Goal: Transaction & Acquisition: Book appointment/travel/reservation

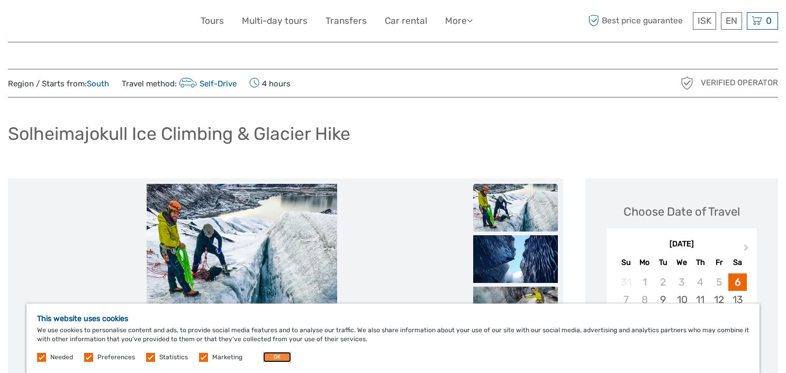
click at [276, 359] on button "OK" at bounding box center [277, 356] width 28 height 11
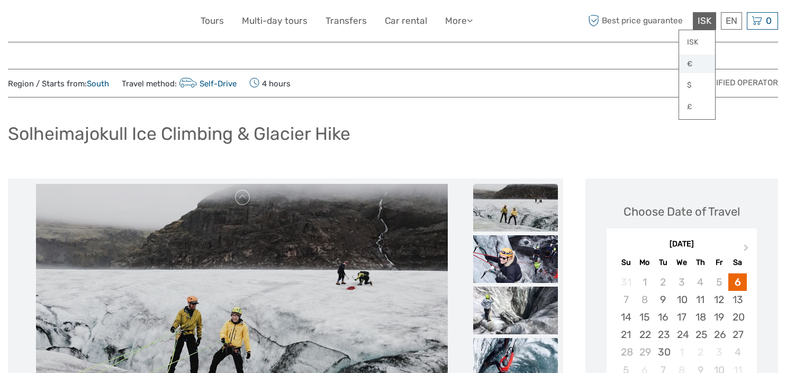
click at [690, 65] on link "€" at bounding box center [697, 64] width 36 height 19
click at [632, 148] on div "Solheimajokull Ice Climbing & Glacier Hike" at bounding box center [393, 138] width 770 height 39
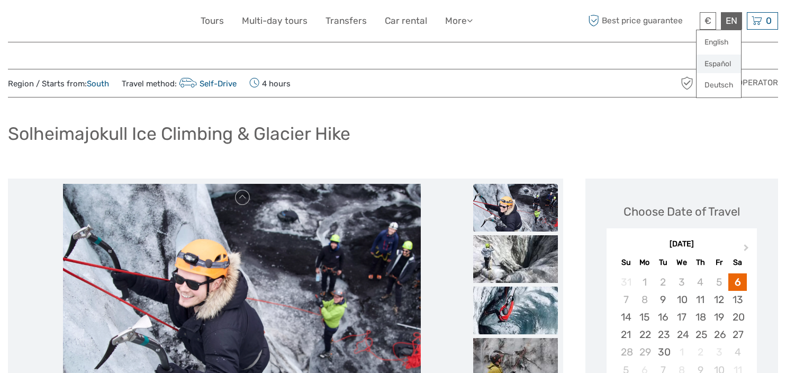
click at [720, 64] on link "Español" at bounding box center [718, 64] width 44 height 19
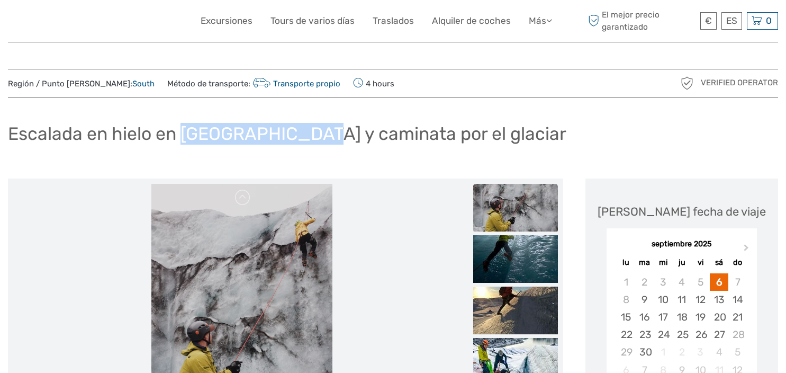
drag, startPoint x: 304, startPoint y: 132, endPoint x: 182, endPoint y: 132, distance: 122.2
click at [182, 132] on h1 "Escalada en hielo en Solheimajokull y caminata por el glaciar" at bounding box center [287, 134] width 558 height 22
copy h1 "Solheimajokull"
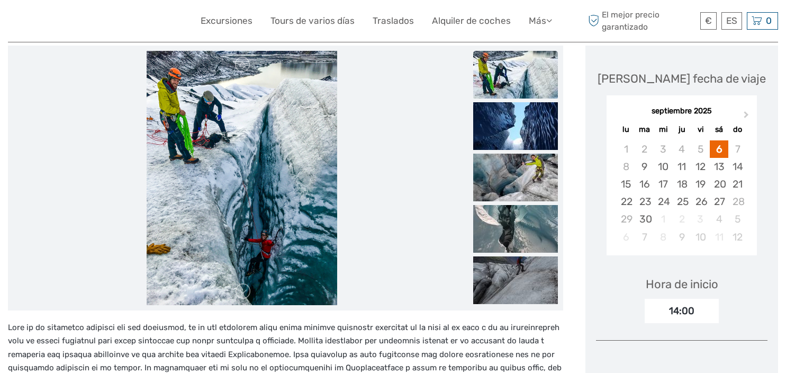
scroll to position [126, 0]
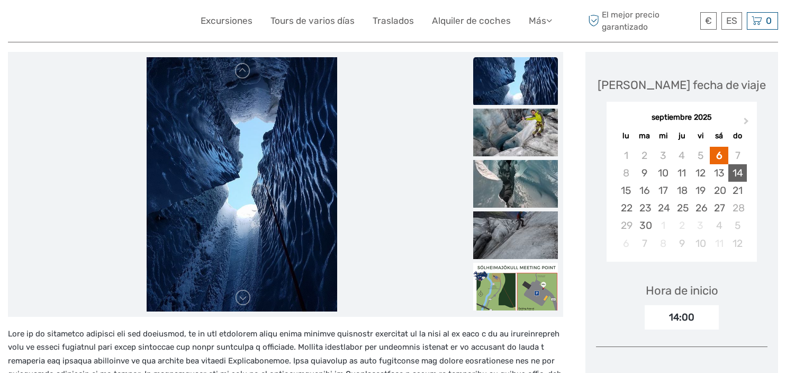
click at [742, 170] on div "14" at bounding box center [737, 172] width 19 height 17
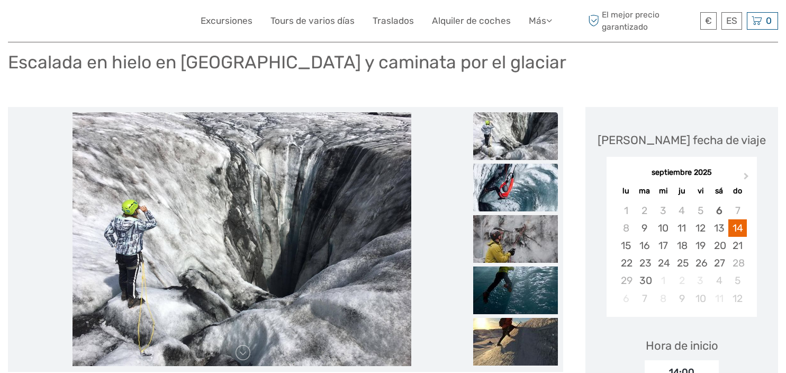
scroll to position [0, 0]
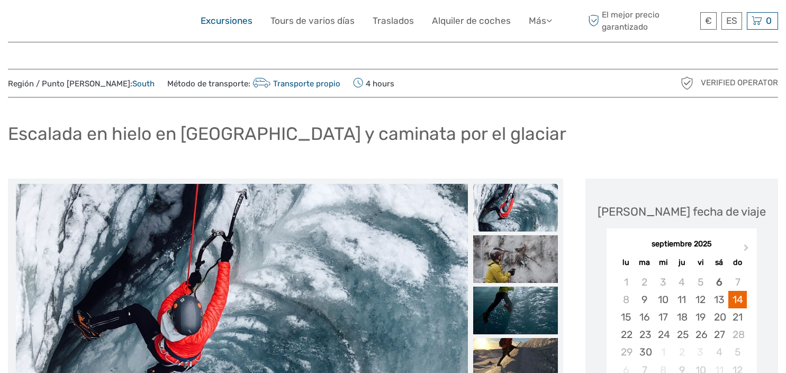
click at [239, 22] on link "Excursiones" at bounding box center [227, 20] width 52 height 15
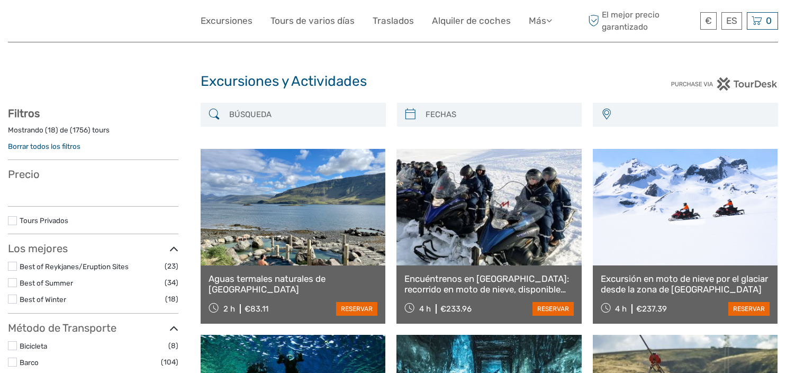
select select
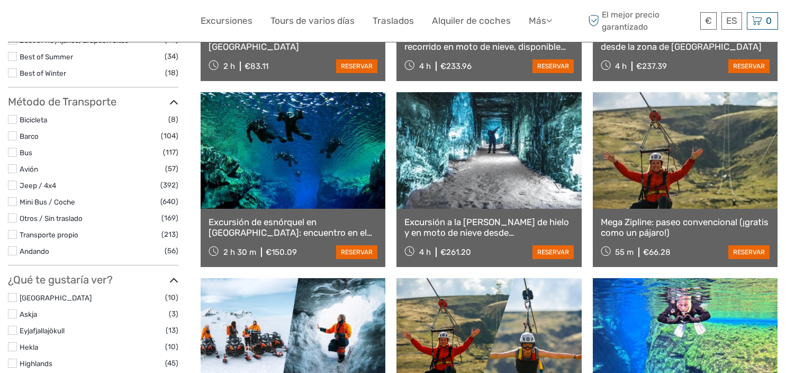
scroll to position [243, 0]
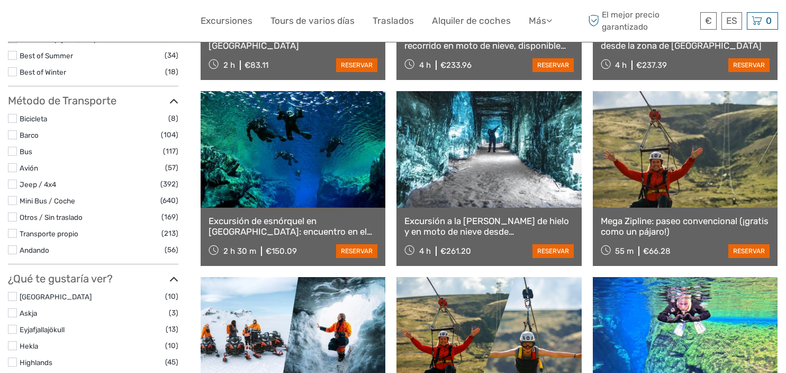
click at [300, 182] on link at bounding box center [293, 149] width 185 height 116
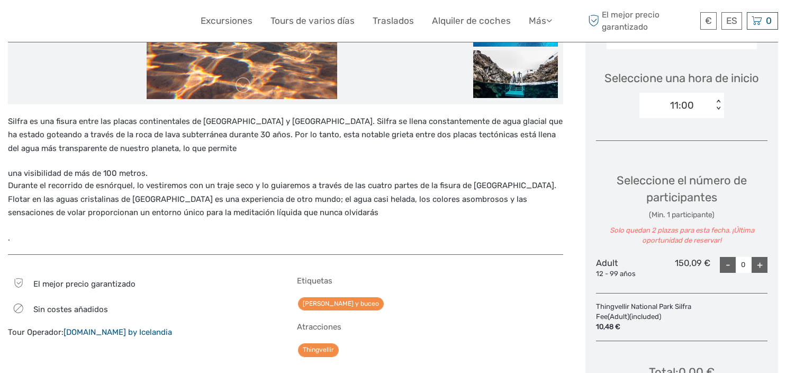
scroll to position [345, 0]
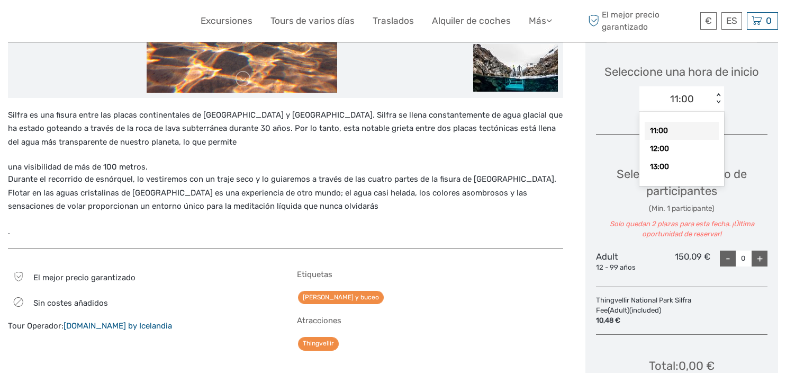
click at [716, 103] on div "< >" at bounding box center [718, 98] width 9 height 11
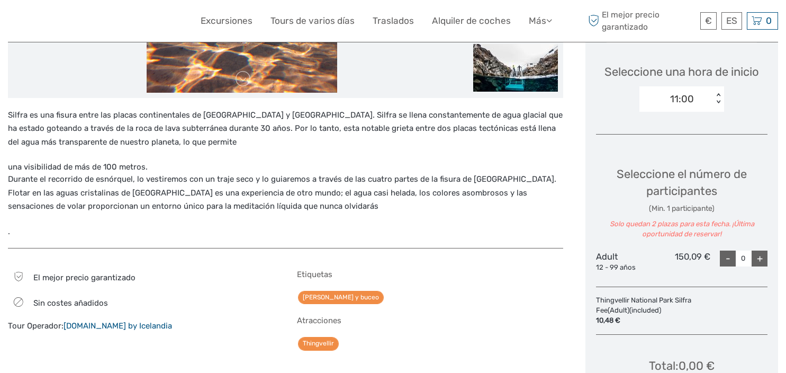
click at [762, 115] on div "Seleccione una hora de inicio 11:00 < >" at bounding box center [681, 83] width 171 height 68
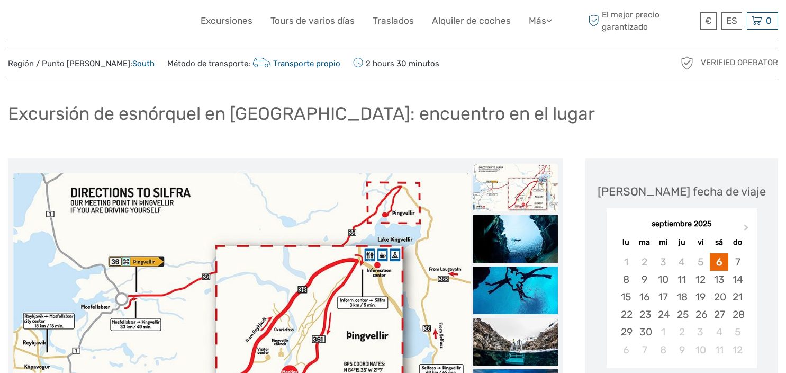
scroll to position [0, 0]
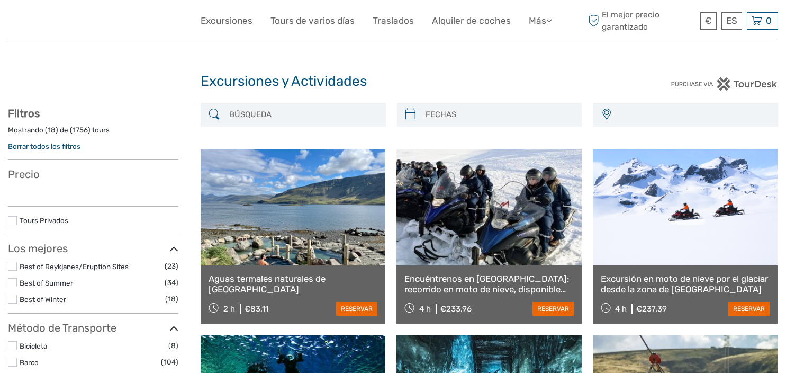
select select
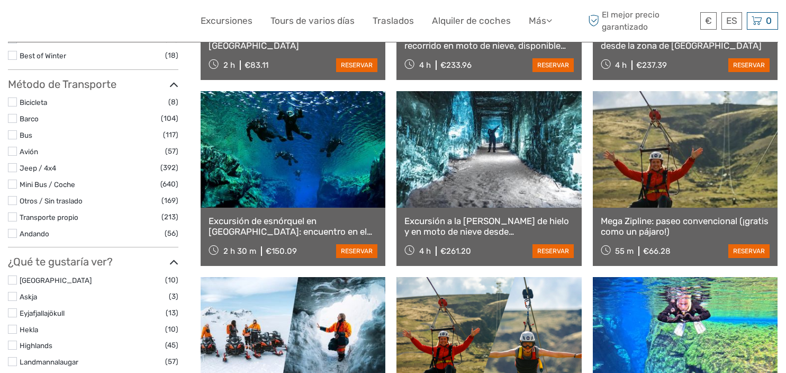
select select
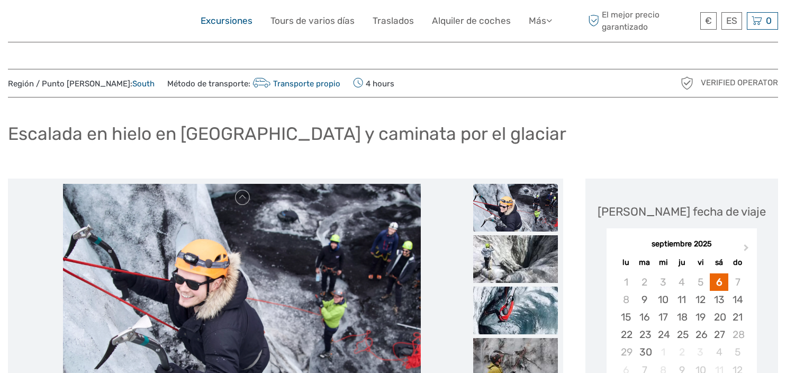
click at [219, 19] on link "Excursiones" at bounding box center [227, 20] width 52 height 15
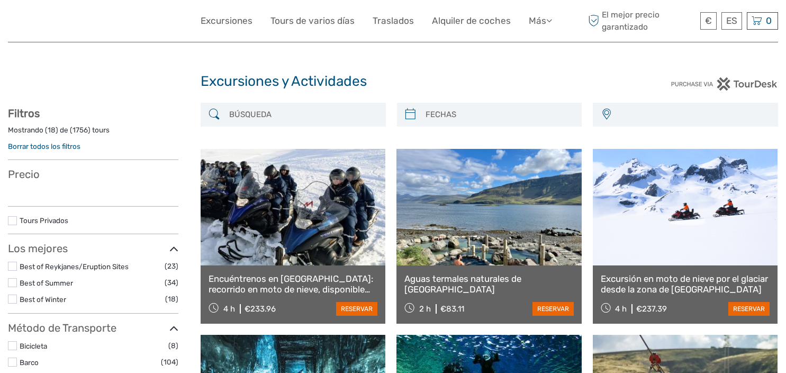
select select
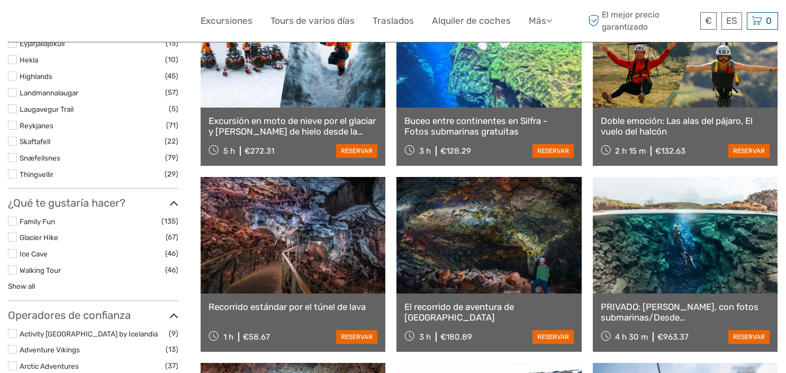
scroll to position [515, 0]
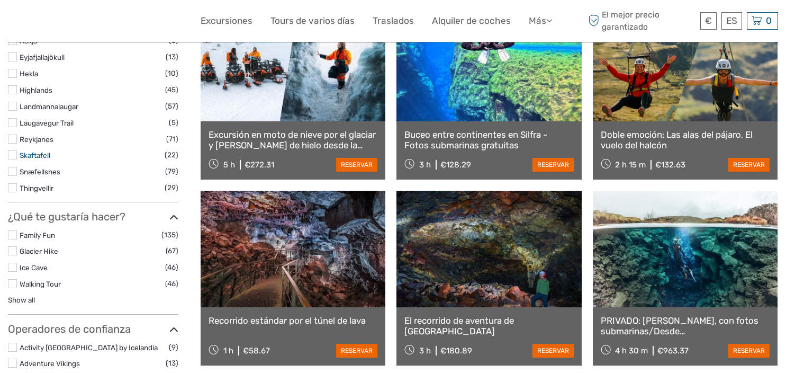
click at [33, 156] on link "Skaftafell" at bounding box center [35, 155] width 31 height 8
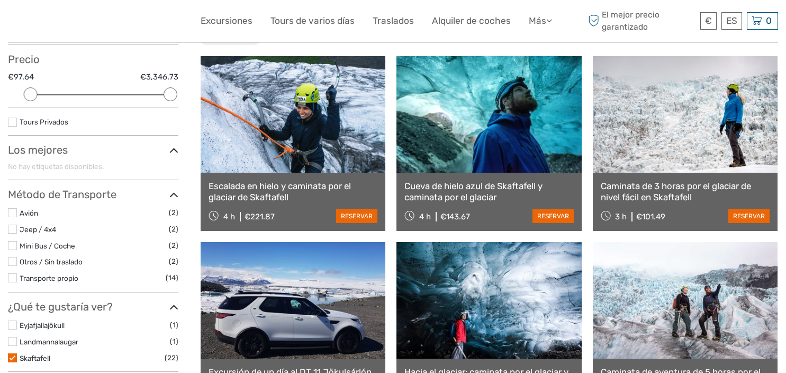
scroll to position [119, 0]
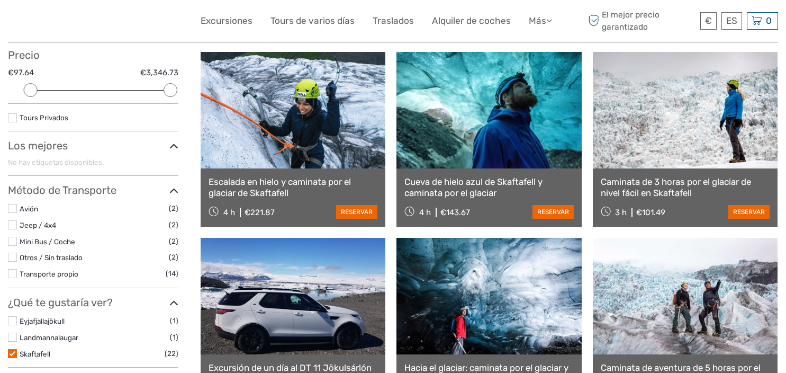
click at [489, 194] on link "Cueva de hielo azul de Skaftafell y caminata por el glaciar" at bounding box center [488, 187] width 169 height 22
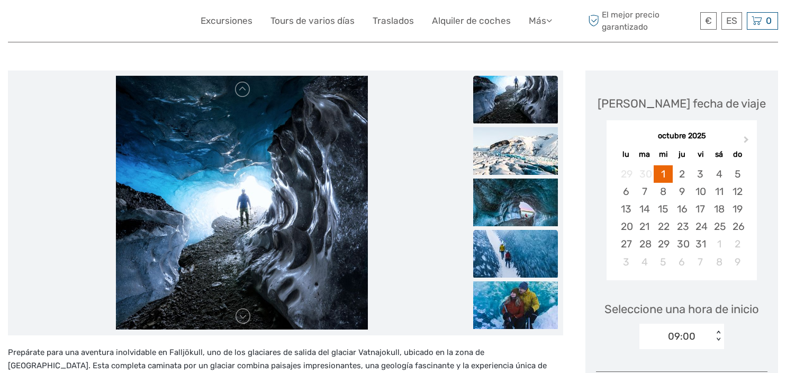
scroll to position [99, 0]
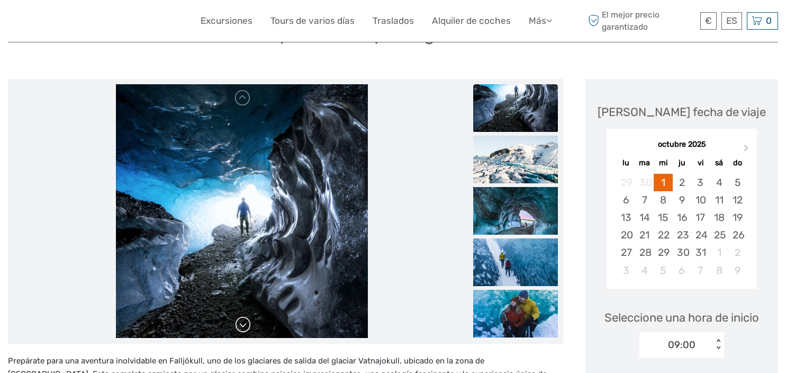
click at [249, 326] on link at bounding box center [242, 324] width 17 height 17
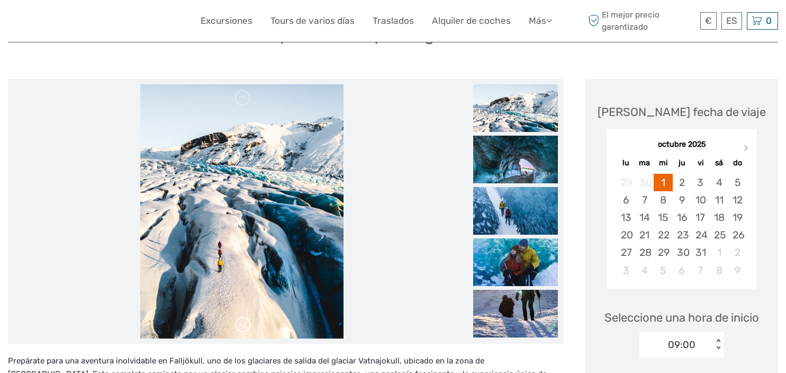
click at [246, 323] on link at bounding box center [242, 324] width 17 height 17
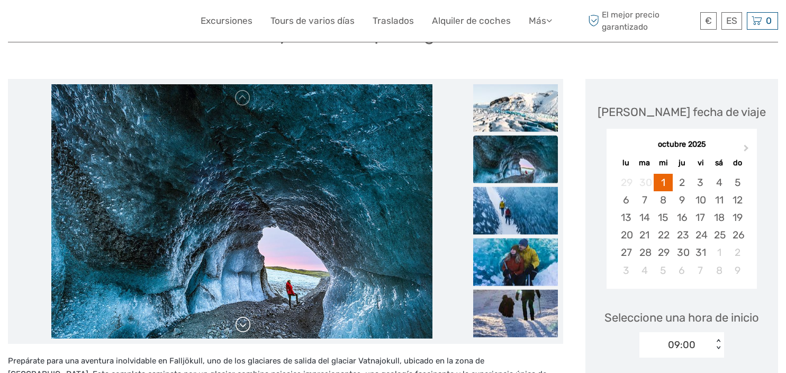
click at [246, 323] on link at bounding box center [242, 324] width 17 height 17
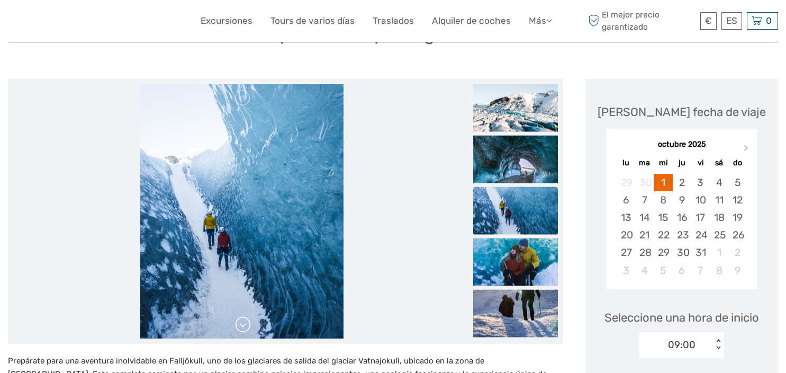
click at [246, 323] on link at bounding box center [242, 324] width 17 height 17
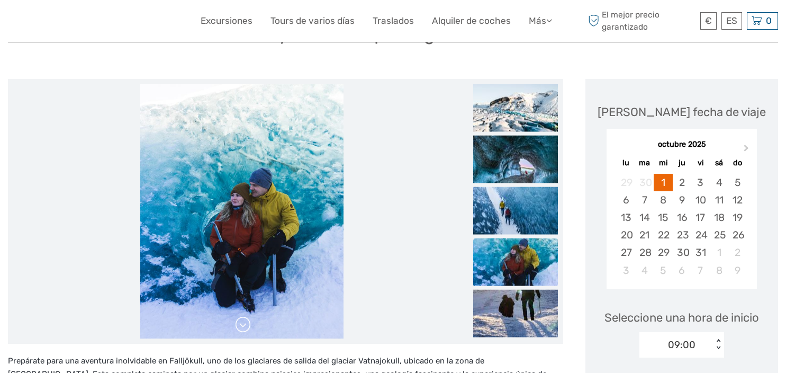
click at [246, 323] on link at bounding box center [242, 324] width 17 height 17
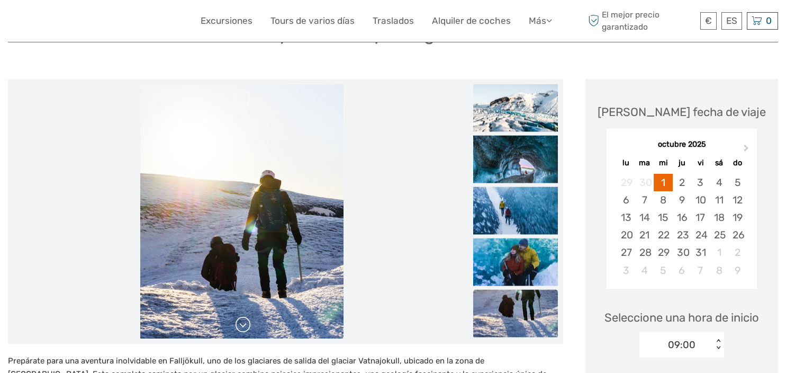
click at [246, 323] on link at bounding box center [242, 324] width 17 height 17
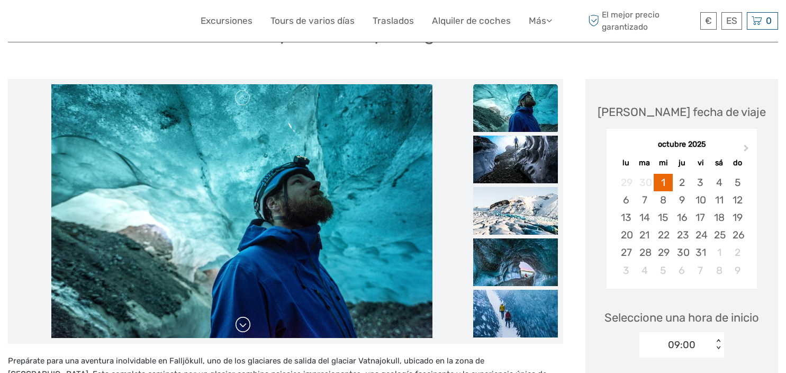
click at [246, 323] on link at bounding box center [242, 324] width 17 height 17
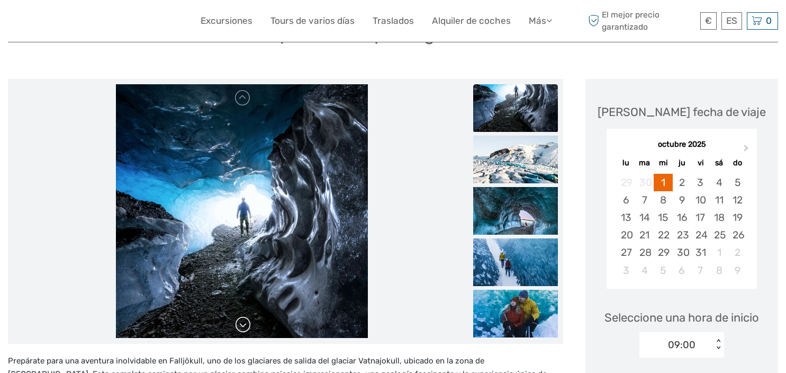
click at [246, 323] on link at bounding box center [242, 324] width 17 height 17
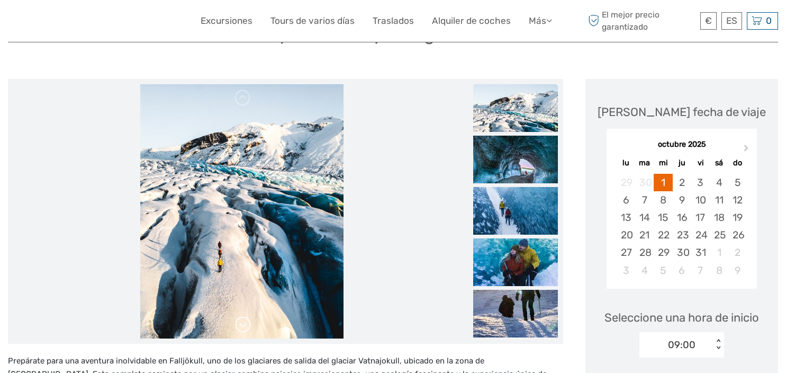
click at [246, 323] on link at bounding box center [242, 324] width 17 height 17
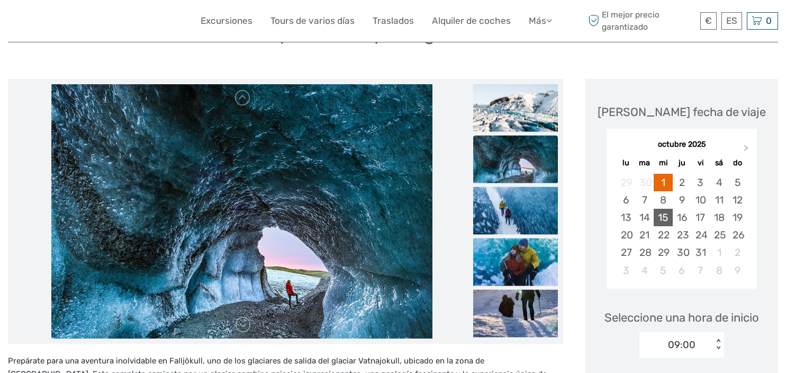
click at [668, 219] on div "15" at bounding box center [663, 216] width 19 height 17
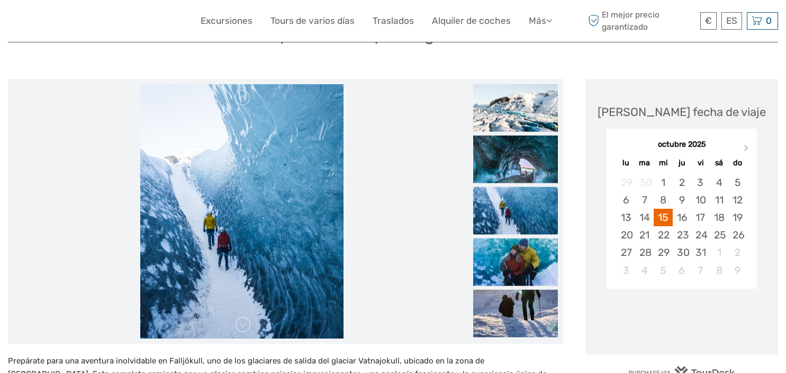
click at [681, 121] on div "Elija fecha de viaje Next Month octubre 2025 lu ma mi ju vi sá do 29 30 1 2 3 4…" at bounding box center [681, 191] width 171 height 205
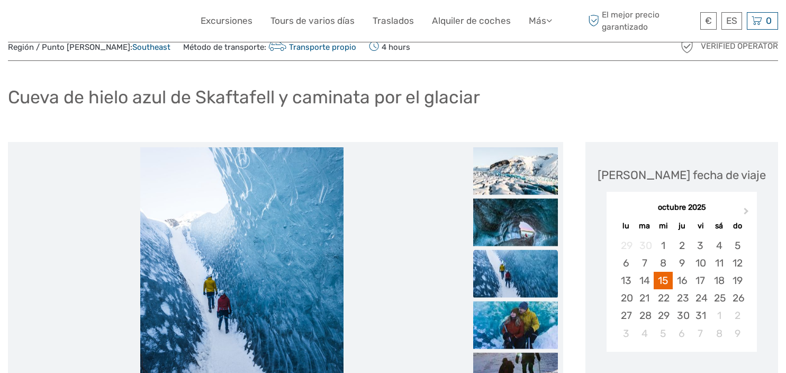
scroll to position [0, 0]
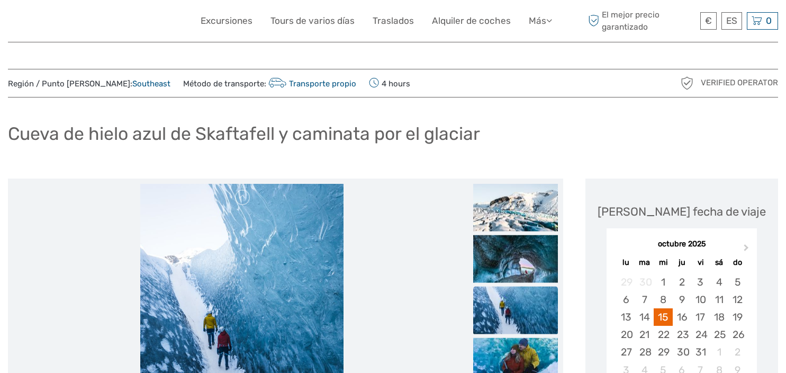
click at [690, 246] on div "octubre 2025" at bounding box center [681, 244] width 150 height 11
click at [746, 246] on span "Next Month" at bounding box center [746, 249] width 0 height 15
click at [617, 248] on span "Previous Month" at bounding box center [617, 249] width 0 height 15
click at [618, 248] on div "octubre 2025" at bounding box center [681, 244] width 150 height 11
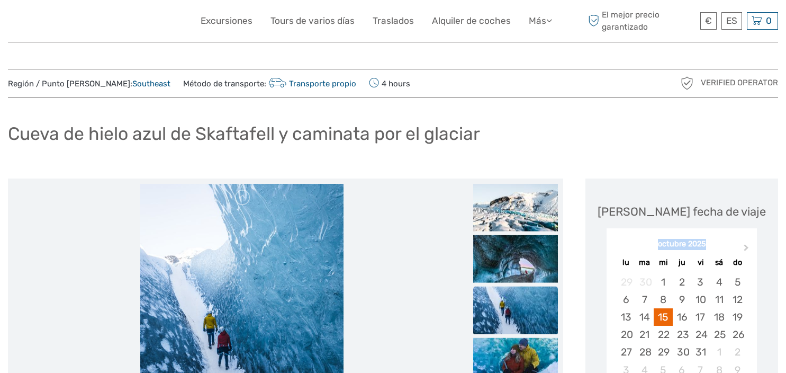
click at [618, 248] on div "octubre 2025" at bounding box center [681, 244] width 150 height 11
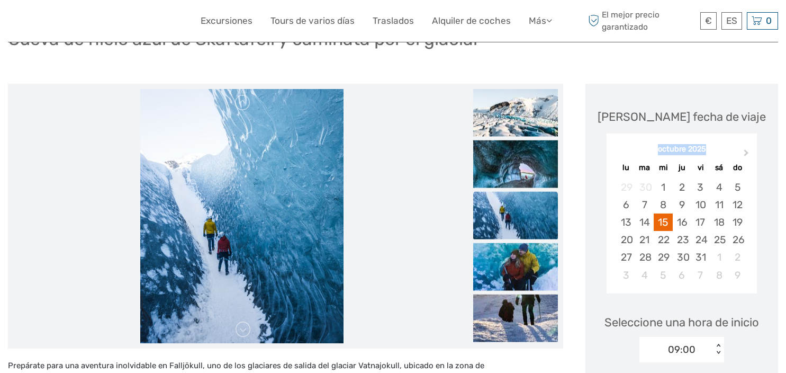
scroll to position [87, 0]
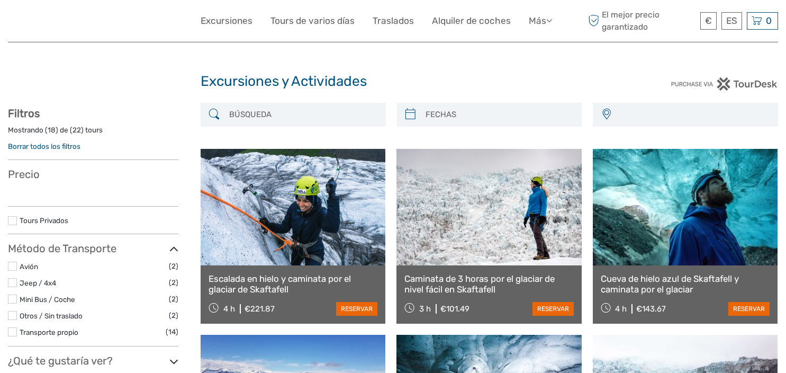
select select
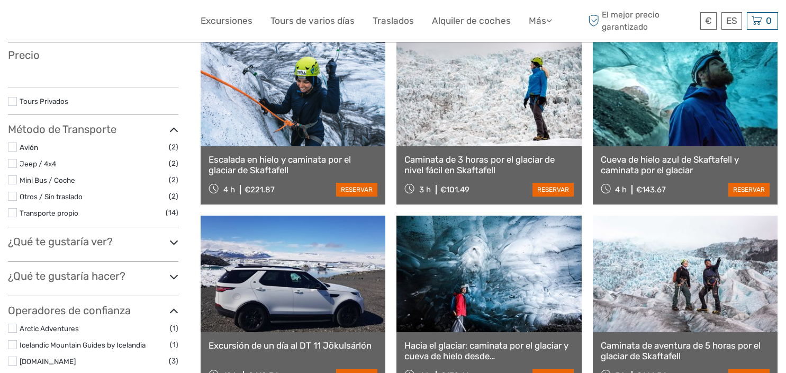
select select
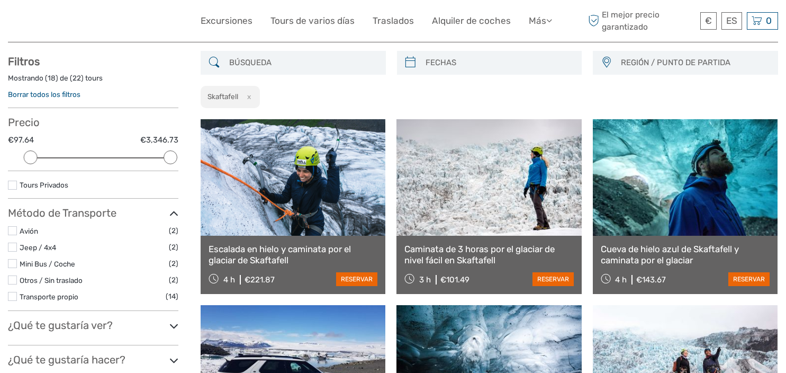
scroll to position [0, 0]
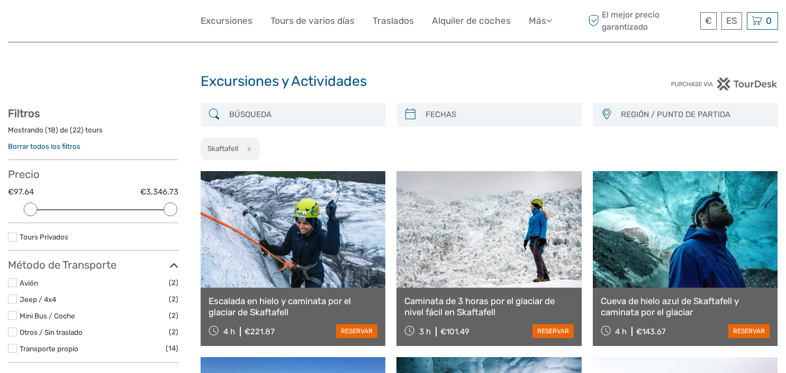
type input "[DATE]"
click at [470, 108] on input "search" at bounding box center [499, 114] width 156 height 19
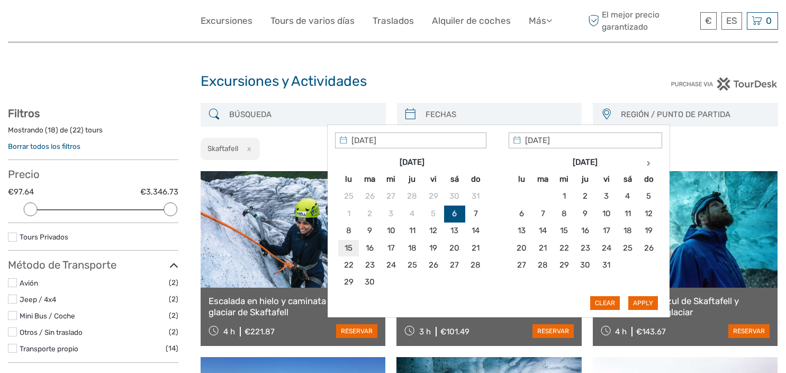
type input "[DATE]"
drag, startPoint x: 657, startPoint y: 303, endPoint x: 521, endPoint y: 302, distance: 136.0
click at [522, 302] on div "Apply Clear" at bounding box center [498, 221] width 327 height 178
type input "15/09/2025"
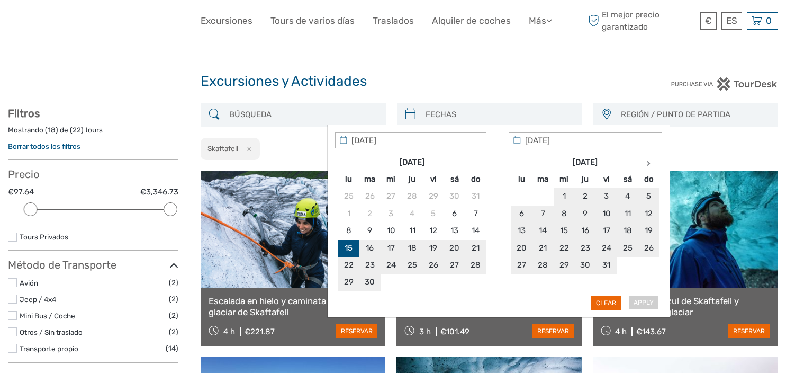
click at [652, 303] on div "Apply Clear" at bounding box center [498, 221] width 327 height 178
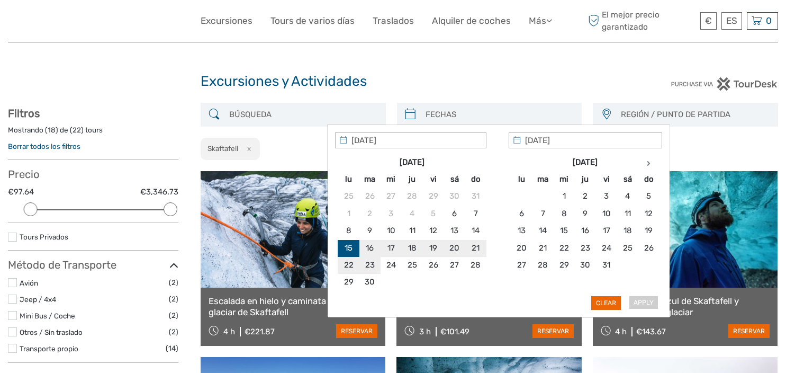
type input "16/09/2025"
type input "15/09/2025"
click at [645, 300] on button "Apply" at bounding box center [643, 303] width 30 height 14
type input "15/09/2025 - 16/09/2025"
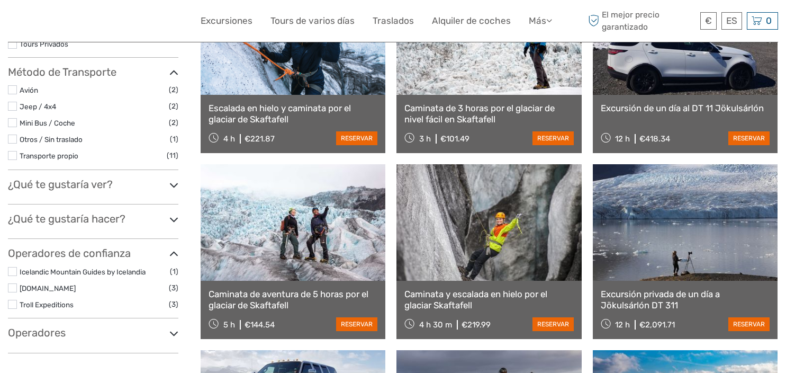
scroll to position [195, 0]
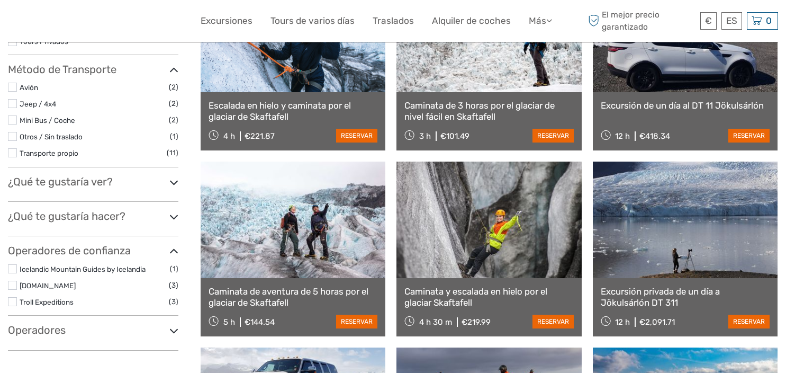
click at [289, 250] on link at bounding box center [293, 219] width 185 height 116
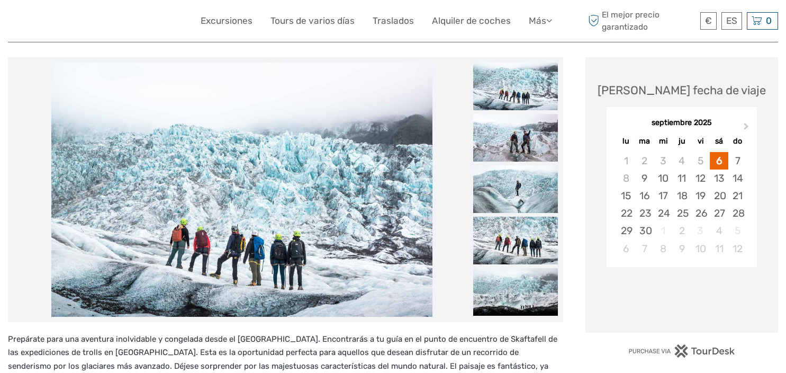
scroll to position [122, 0]
click at [625, 199] on div "15" at bounding box center [625, 194] width 19 height 17
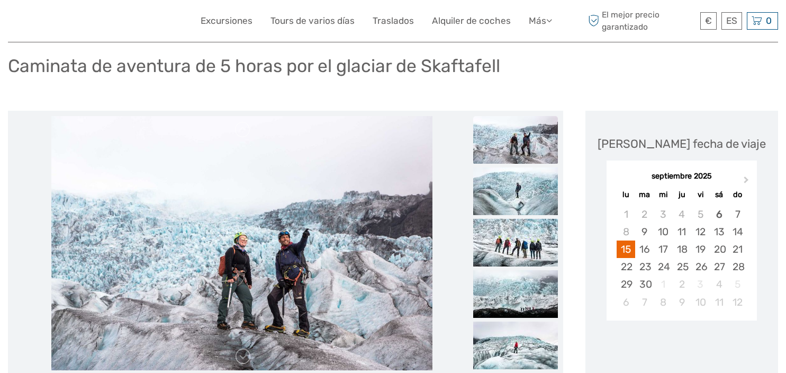
scroll to position [67, 0]
click at [704, 240] on div "12" at bounding box center [700, 231] width 19 height 17
click at [627, 255] on div "15" at bounding box center [625, 249] width 19 height 17
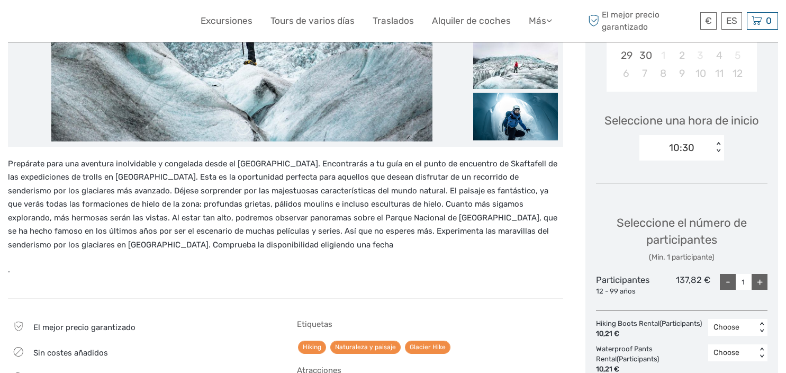
scroll to position [300, 0]
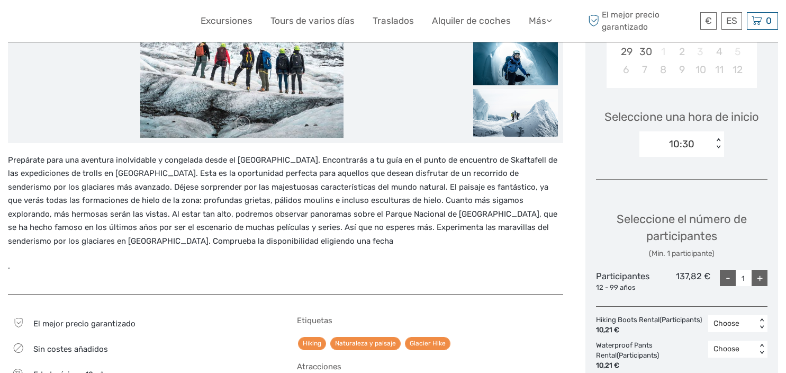
click at [763, 275] on div "+" at bounding box center [759, 278] width 16 height 16
type input "2"
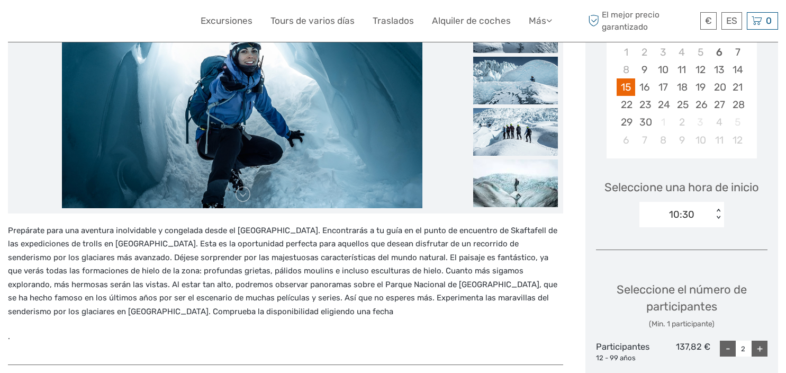
scroll to position [212, 0]
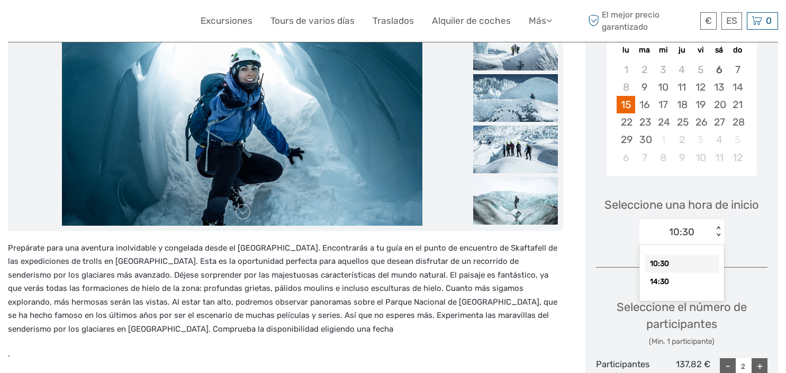
click at [716, 234] on div "< >" at bounding box center [718, 231] width 9 height 11
click at [677, 266] on div "10:30" at bounding box center [682, 264] width 74 height 18
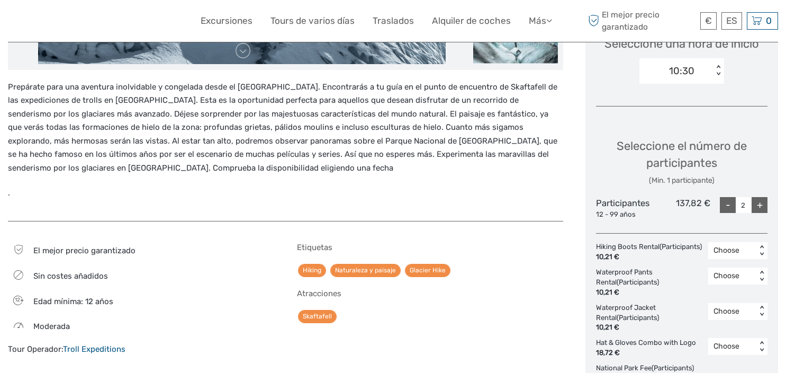
scroll to position [374, 0]
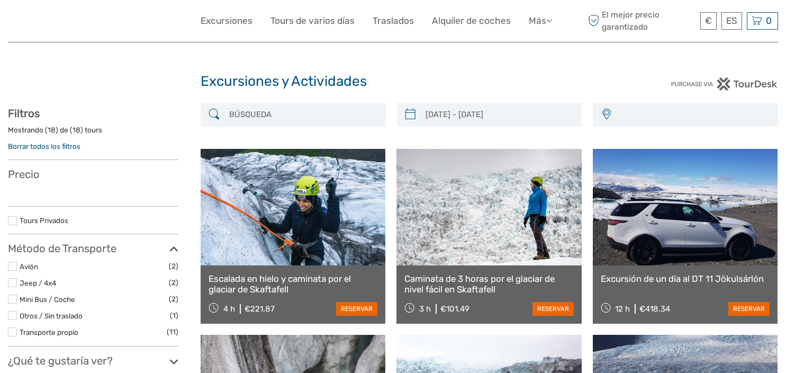
select select
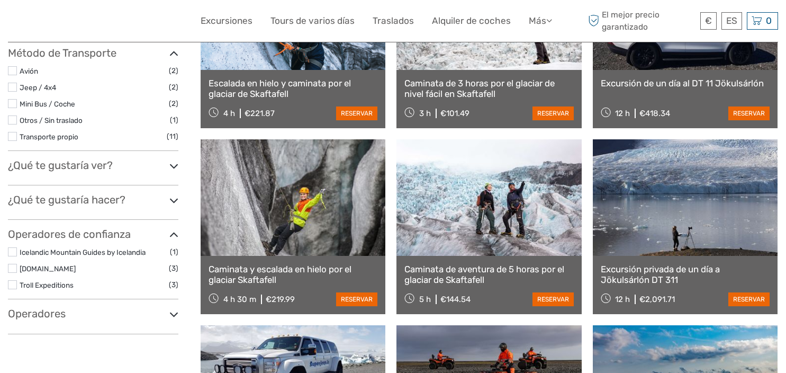
type input "[DATE] - [DATE]"
select select
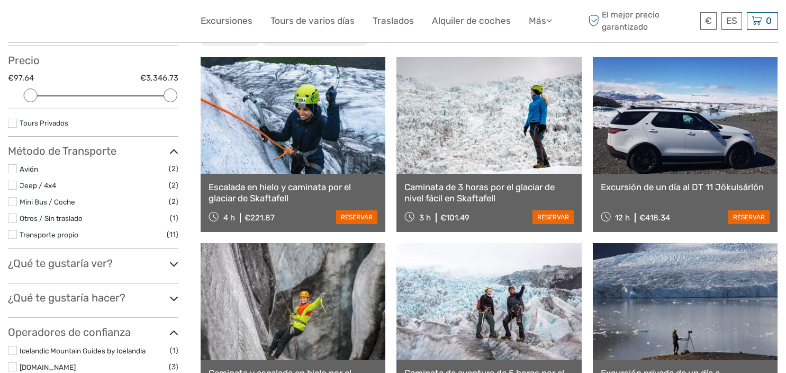
scroll to position [158, 0]
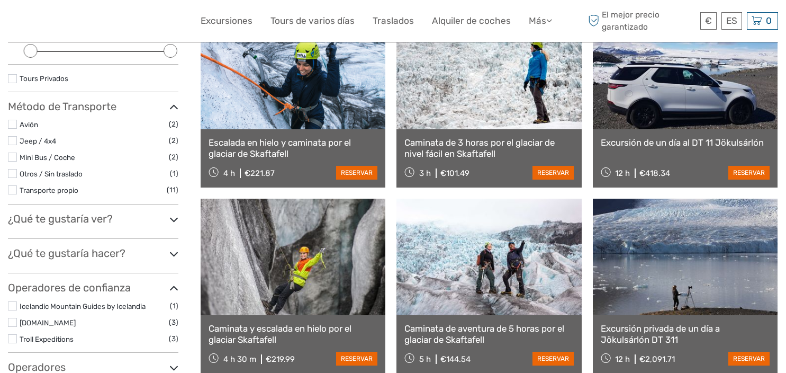
click at [454, 118] on link at bounding box center [488, 71] width 185 height 116
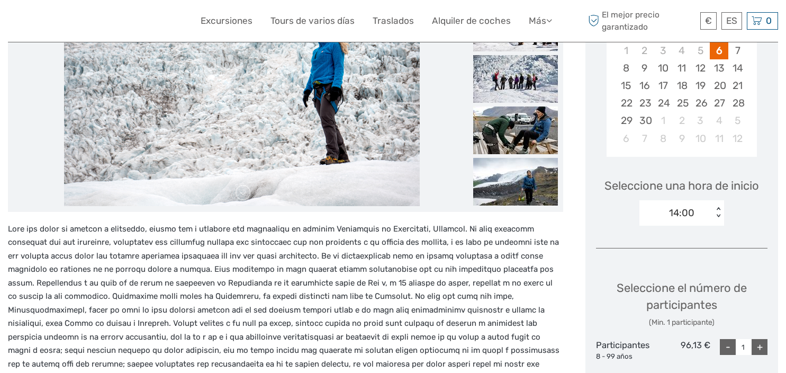
scroll to position [116, 0]
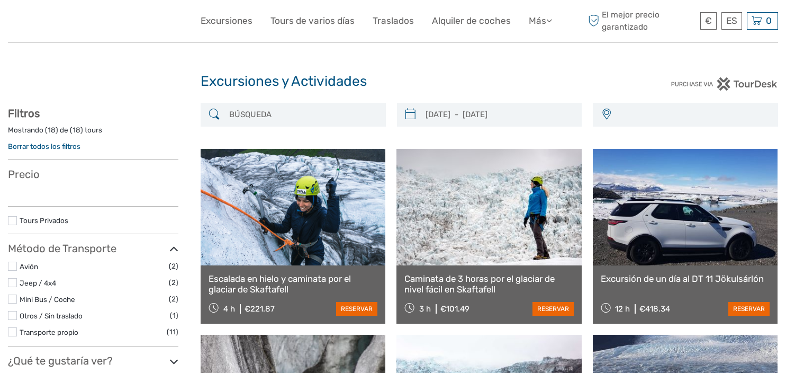
select select
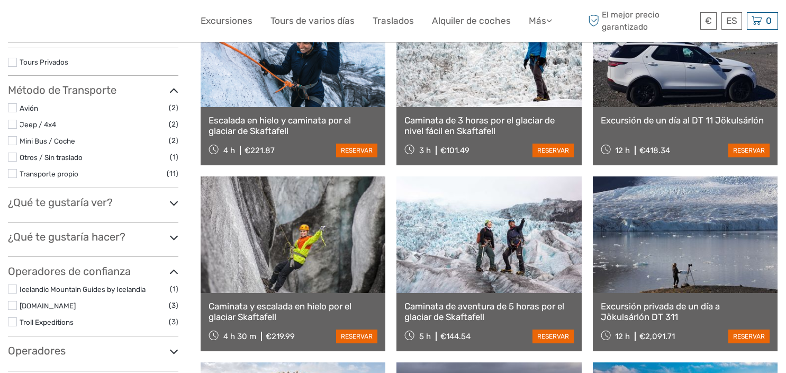
select select
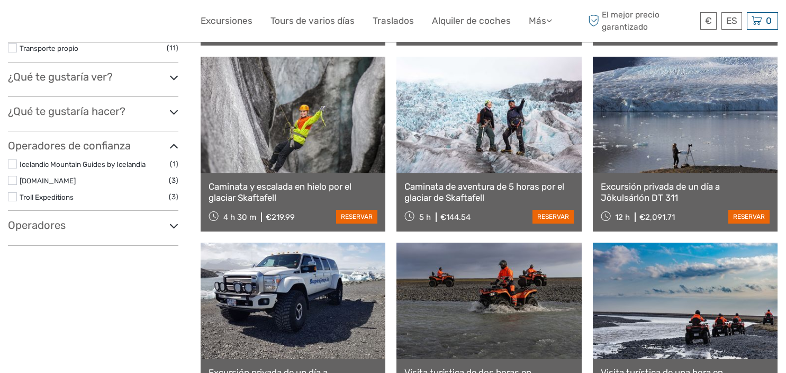
scroll to position [307, 0]
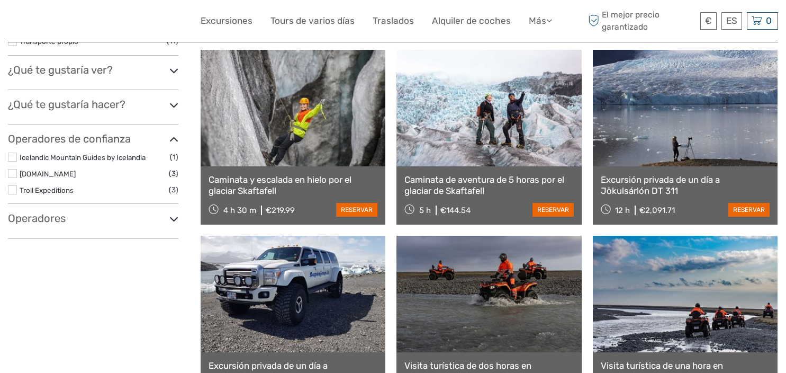
click at [489, 117] on link at bounding box center [488, 108] width 185 height 116
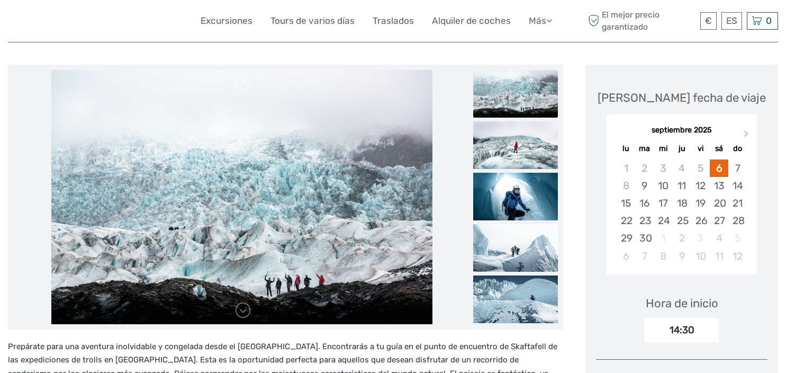
scroll to position [123, 0]
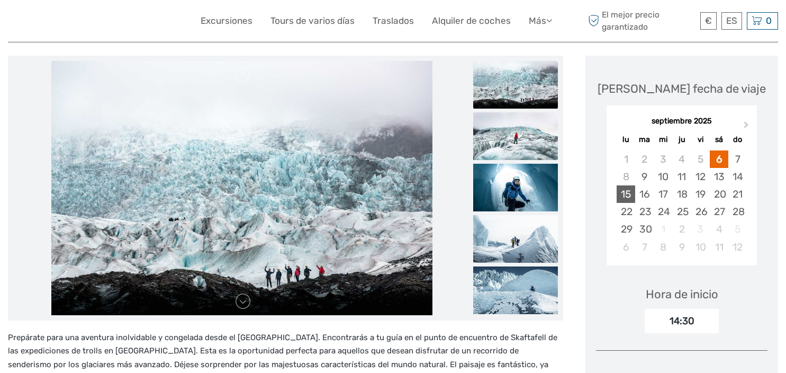
click at [630, 196] on div "15" at bounding box center [625, 193] width 19 height 17
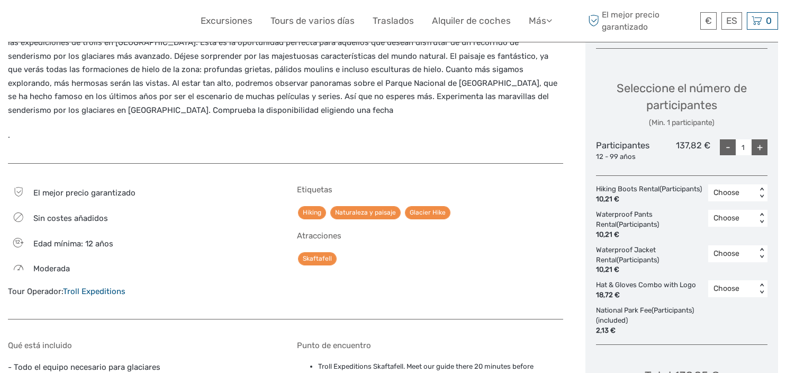
scroll to position [431, 0]
click at [758, 144] on div "+" at bounding box center [759, 147] width 16 height 16
type input "2"
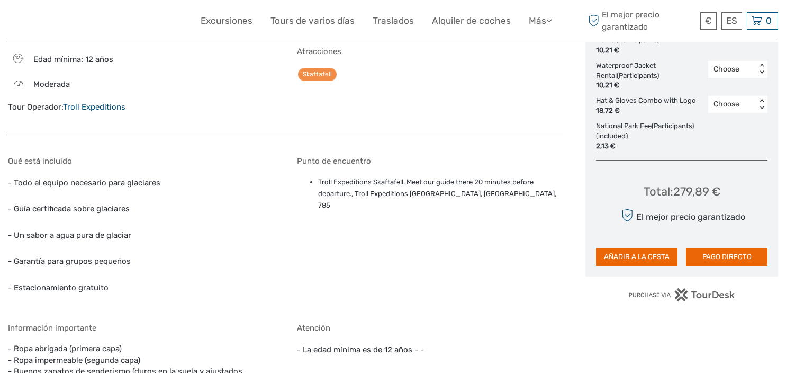
scroll to position [616, 0]
